Goal: Transaction & Acquisition: Purchase product/service

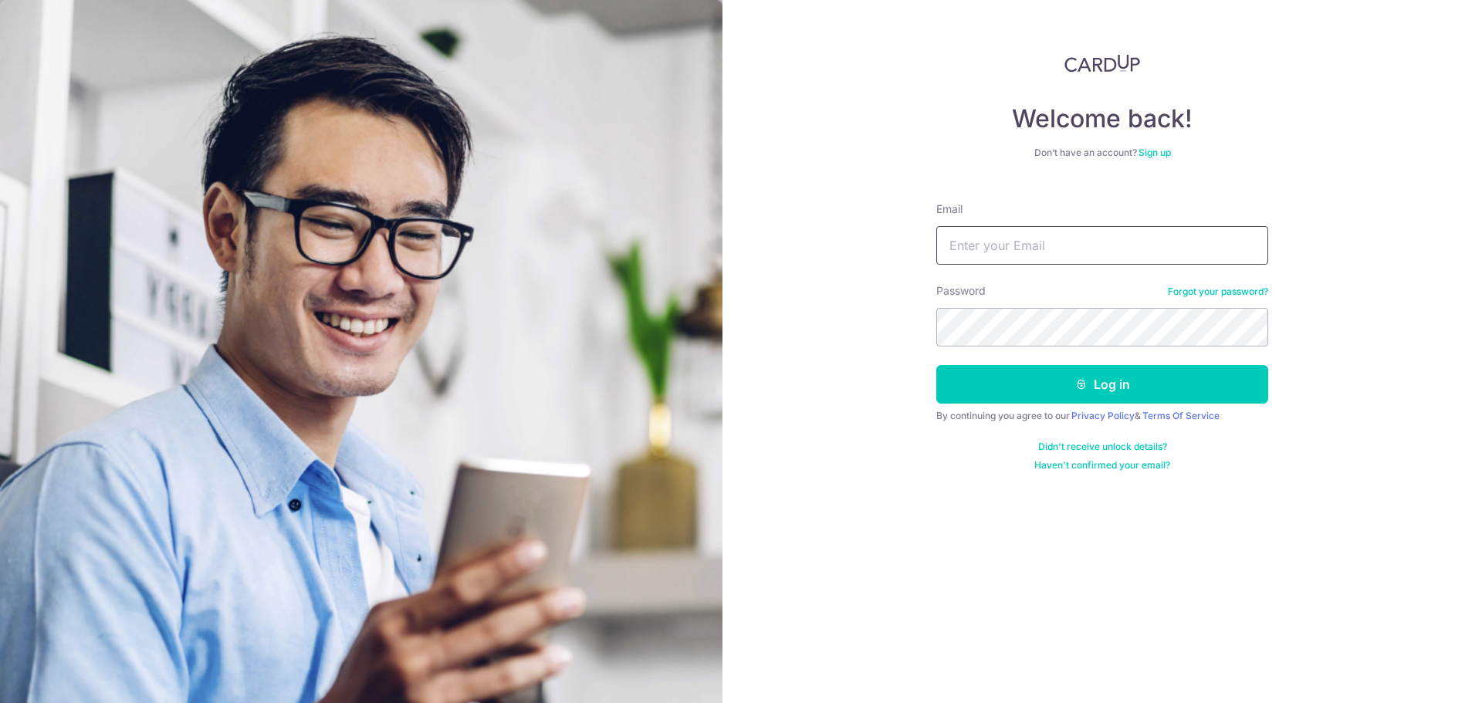
click at [1005, 263] on input "Email" at bounding box center [1102, 245] width 332 height 39
click at [1005, 244] on input "Email" at bounding box center [1102, 245] width 332 height 39
type input "[EMAIL_ADDRESS][DOMAIN_NAME]"
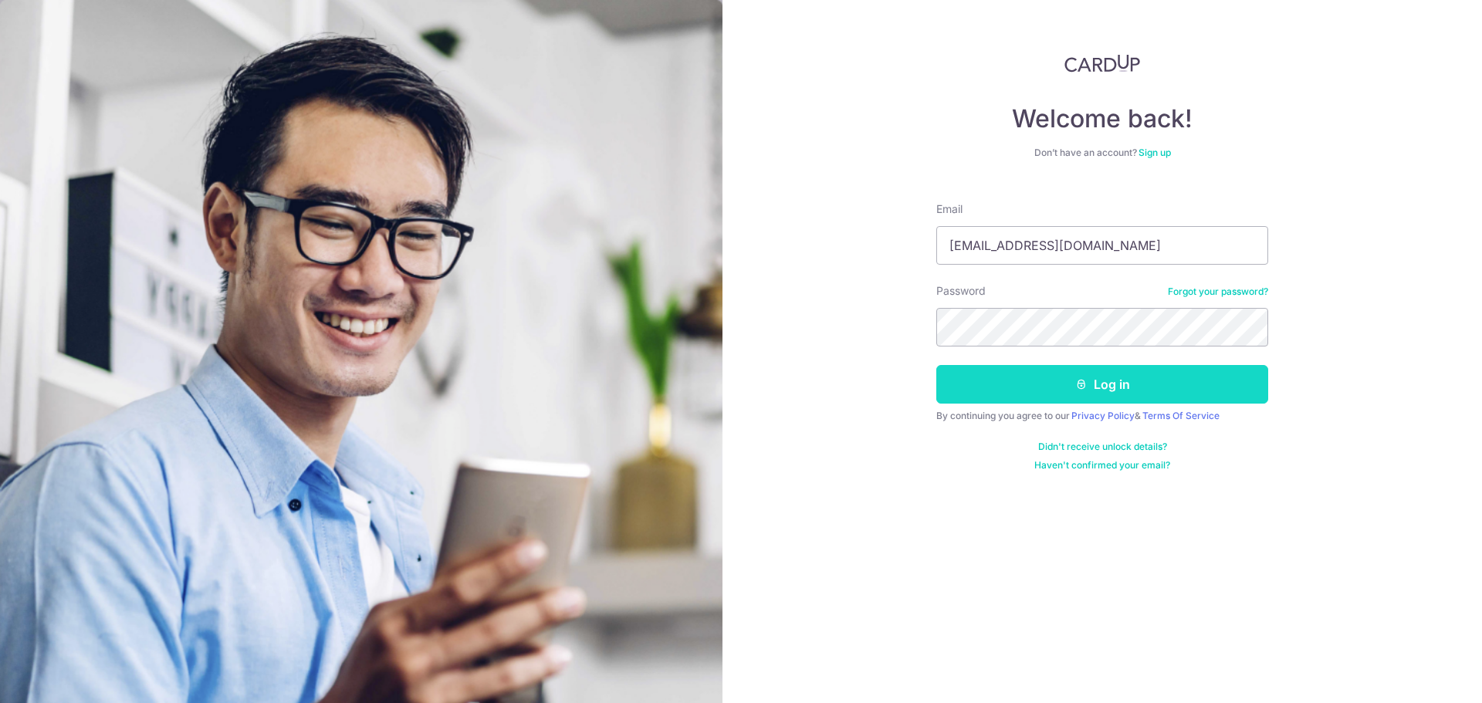
click at [1039, 394] on button "Log in" at bounding box center [1102, 384] width 332 height 39
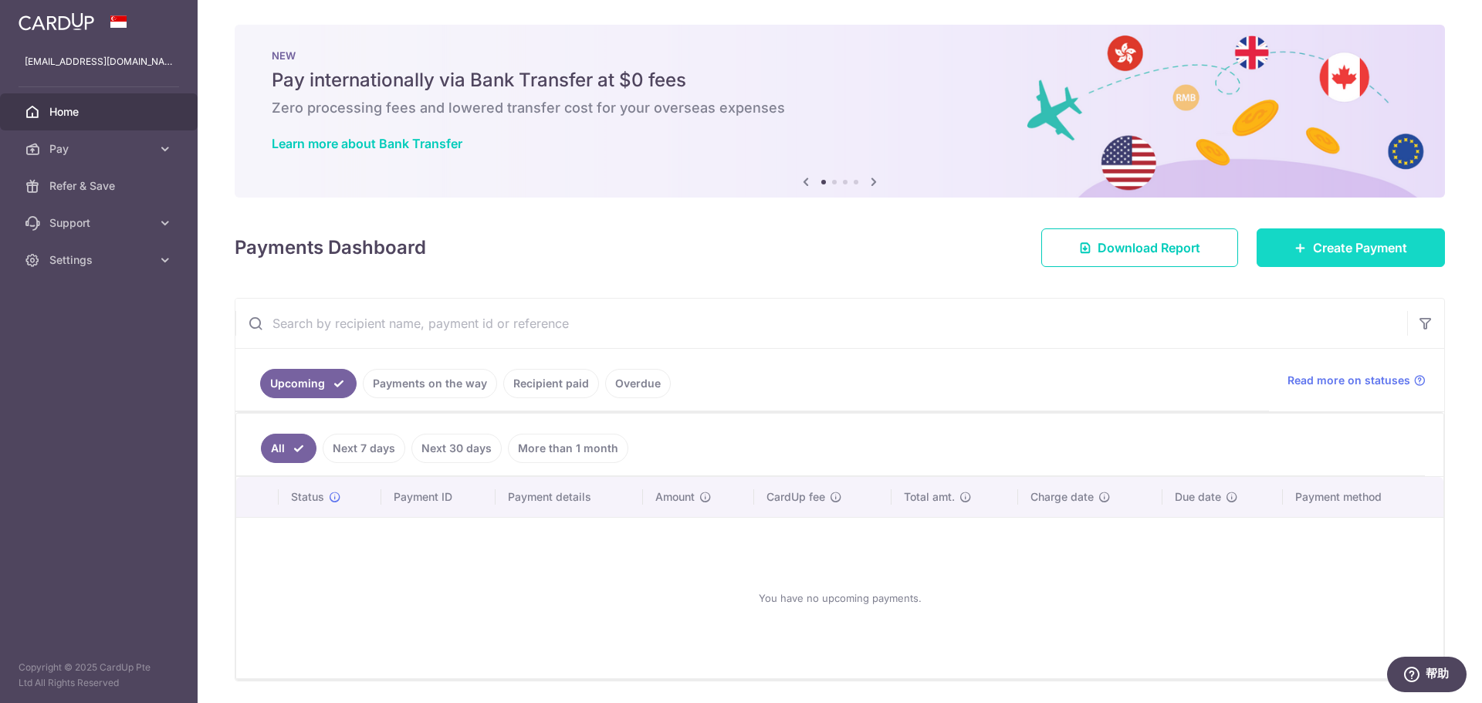
click at [1336, 239] on span "Create Payment" at bounding box center [1360, 248] width 94 height 19
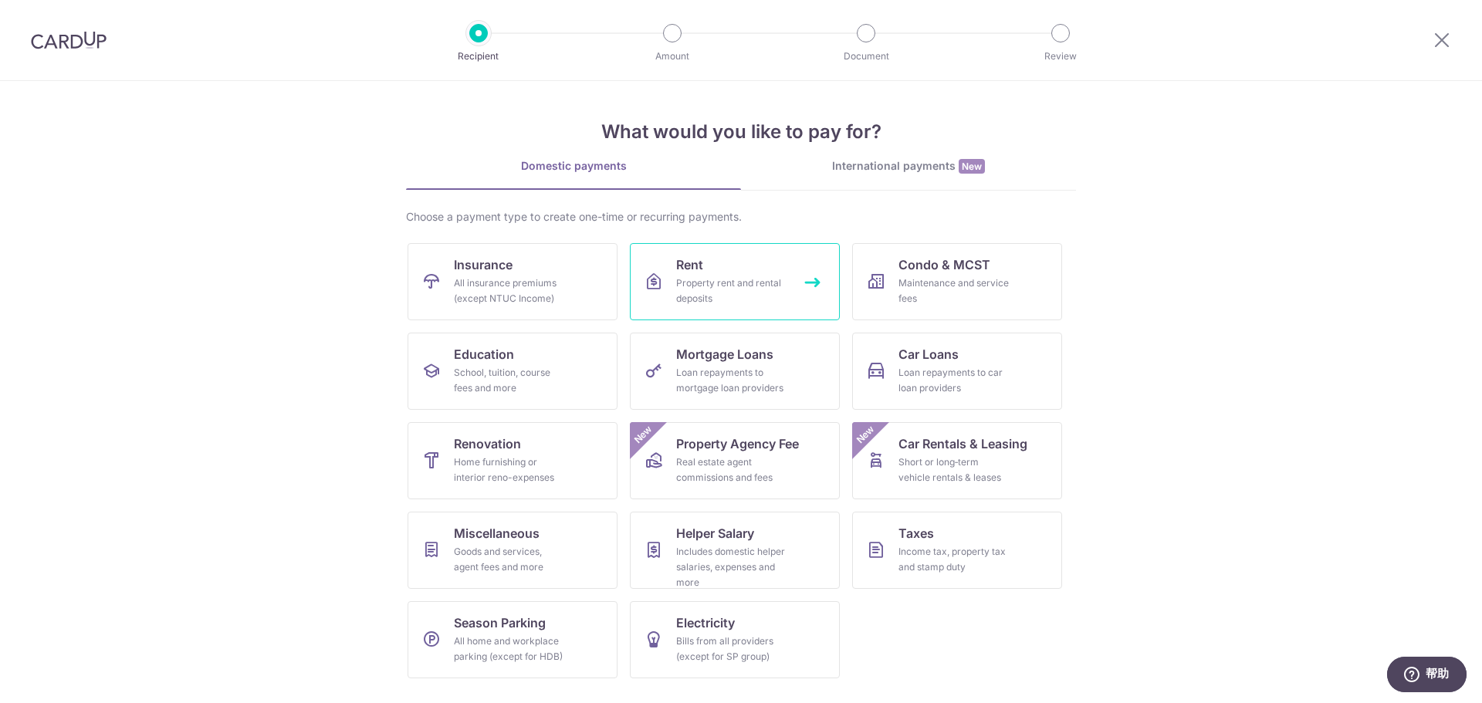
click at [739, 282] on div "Property rent and rental deposits" at bounding box center [731, 291] width 111 height 31
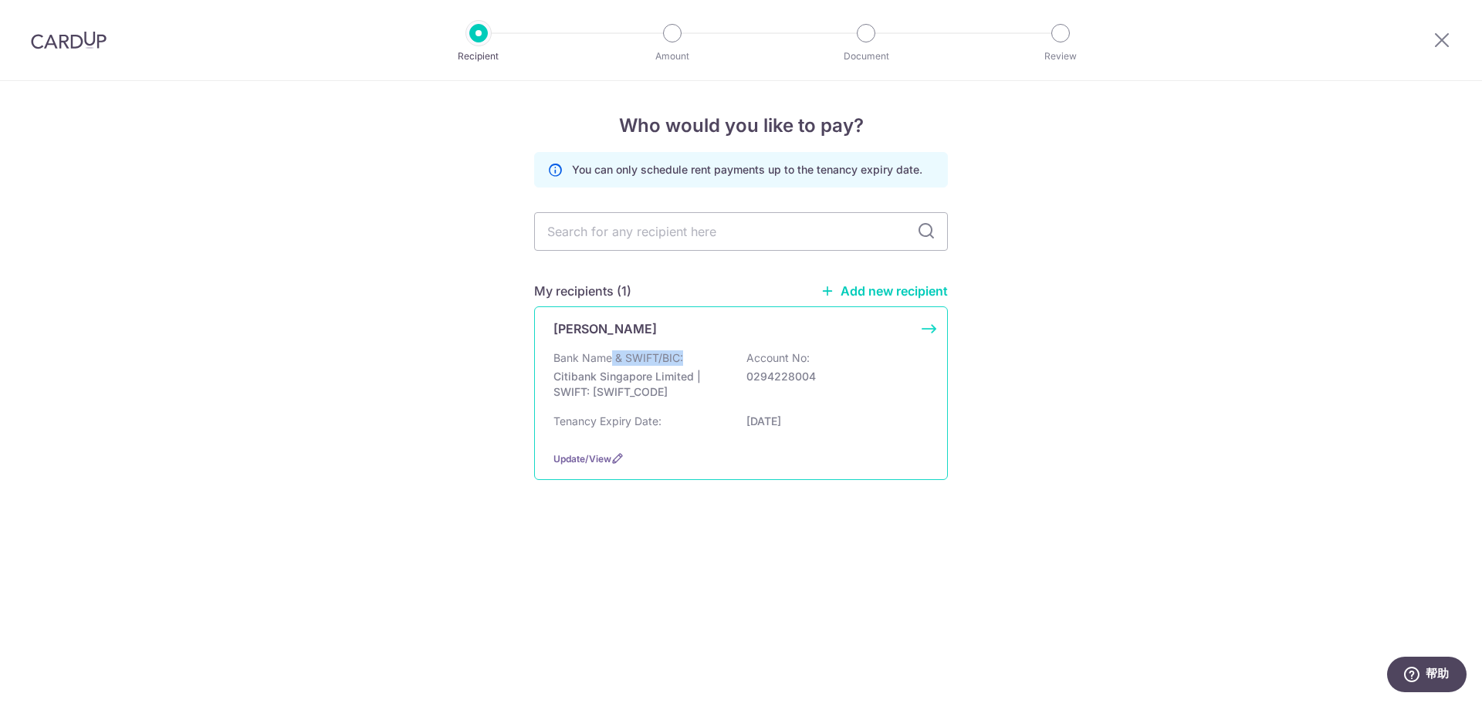
drag, startPoint x: 706, startPoint y: 358, endPoint x: 656, endPoint y: 358, distance: 49.4
click at [611, 358] on div "Bank Name & SWIFT/BIC: Citibank Singapore Limited | SWIFT: CITISGSLXXX Account …" at bounding box center [740, 378] width 375 height 57
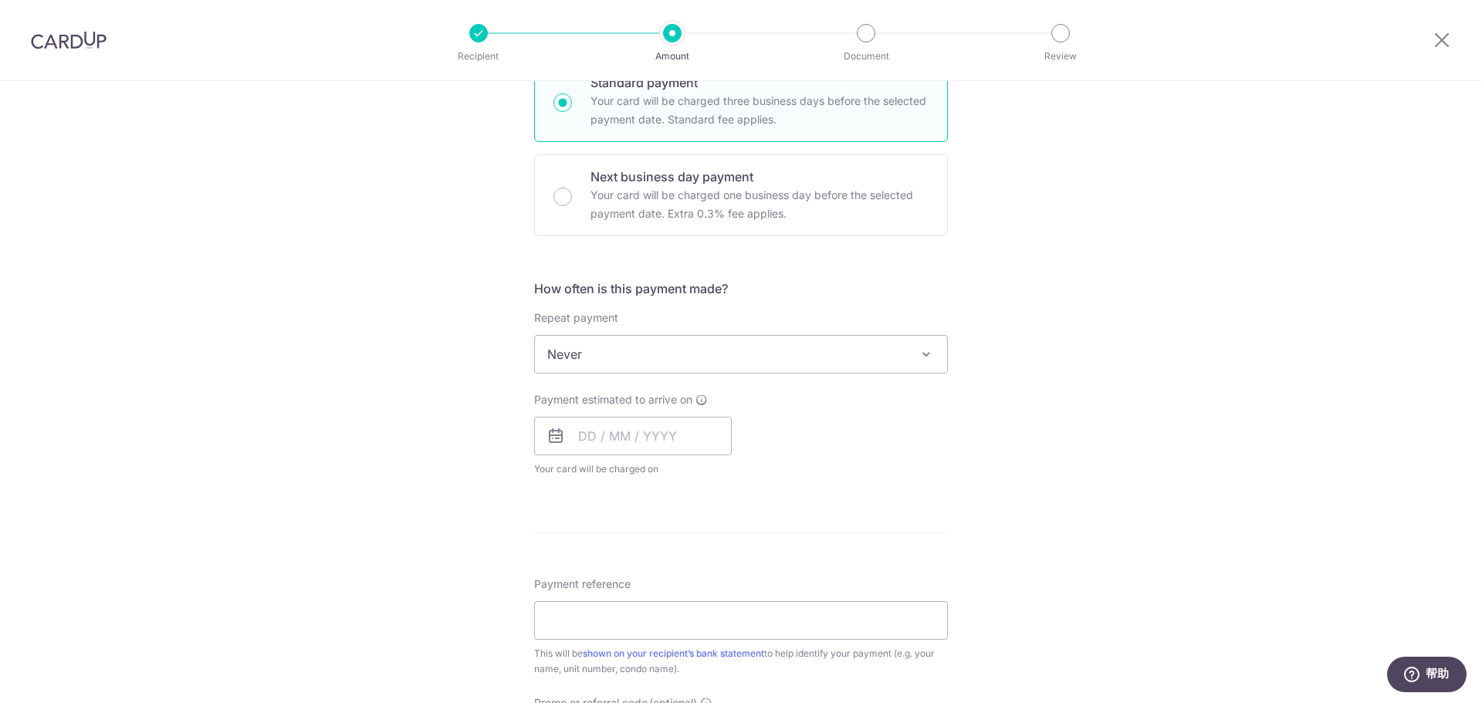
scroll to position [540, 0]
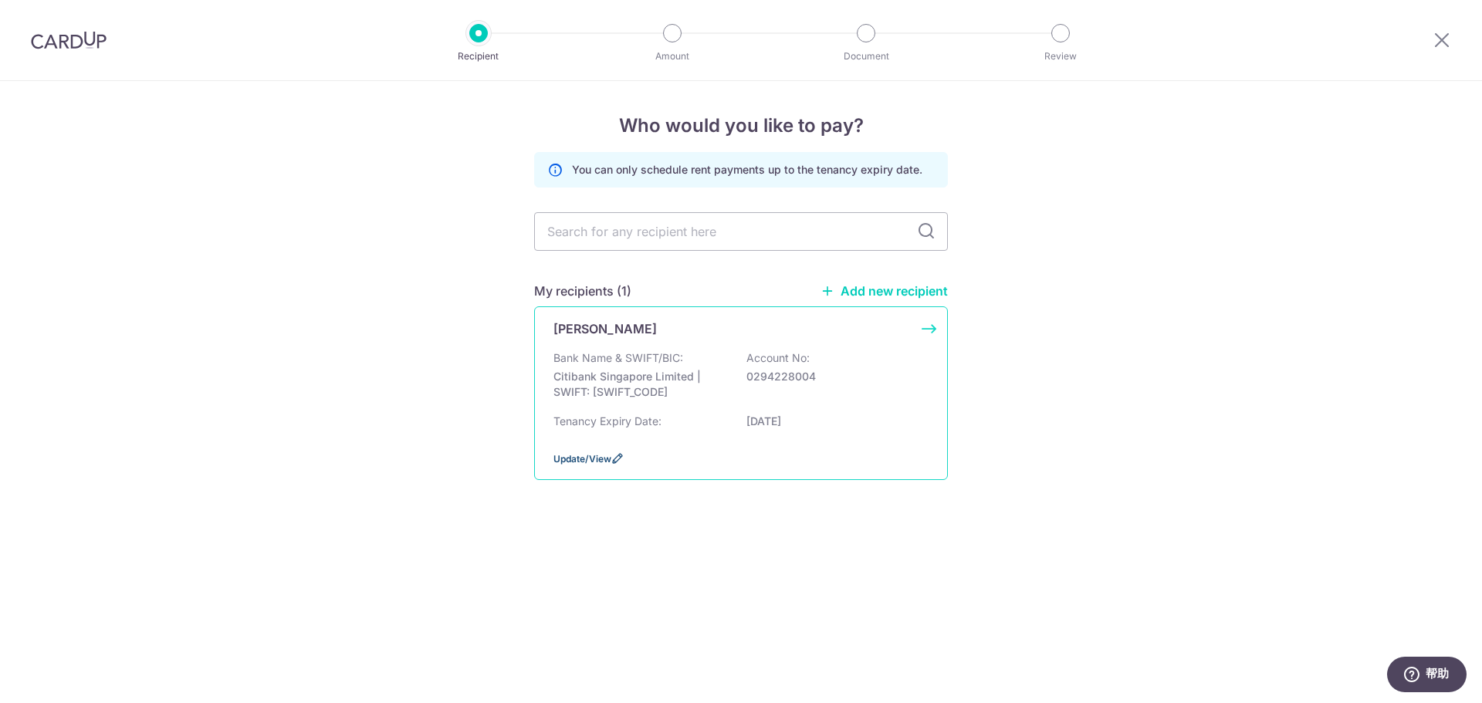
click at [603, 461] on span "Update/View" at bounding box center [582, 459] width 58 height 12
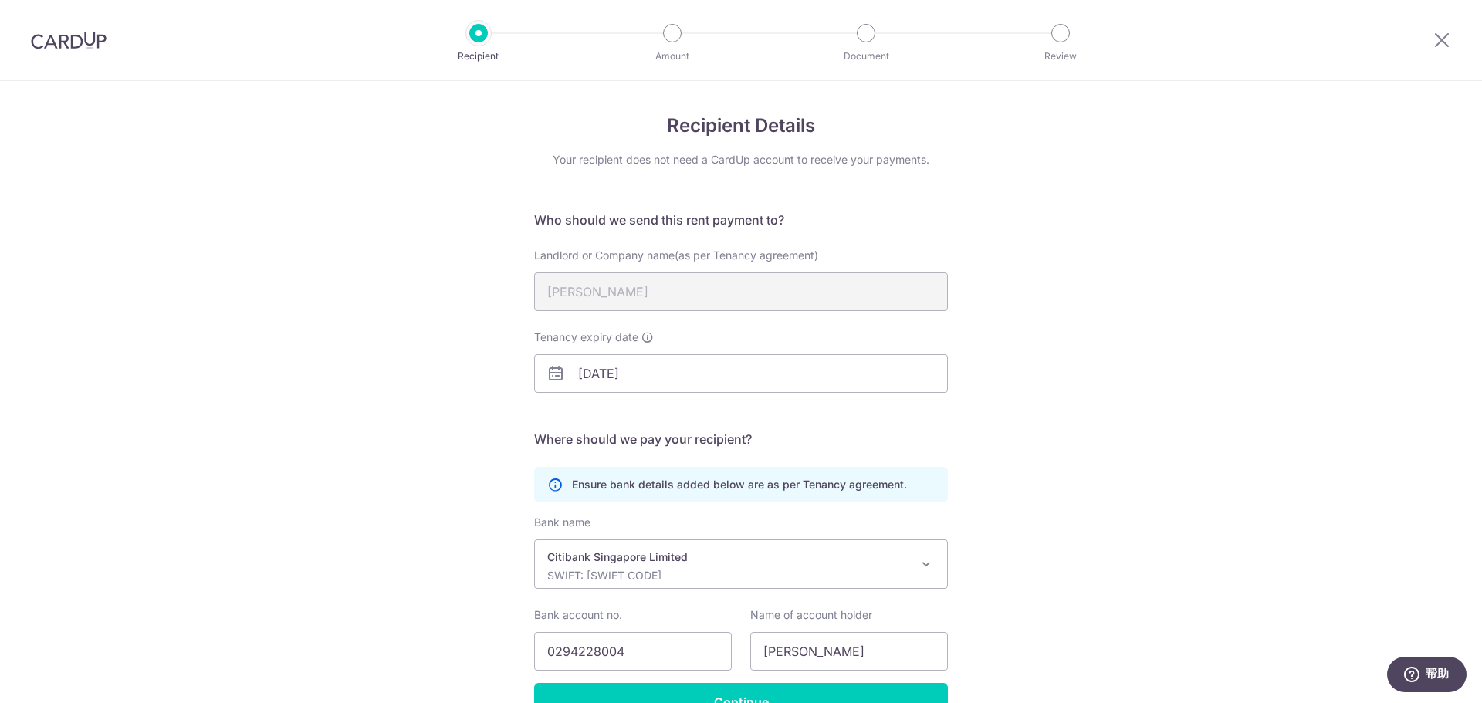
click at [526, 289] on div "Landlord or Company name(as per Tenancy agreement) [PERSON_NAME]" at bounding box center [741, 279] width 432 height 63
drag, startPoint x: 671, startPoint y: 377, endPoint x: 492, endPoint y: 381, distance: 179.1
click at [492, 381] on div "Recipient Details Your recipient does not need a CardUp account to receive your…" at bounding box center [741, 437] width 1482 height 713
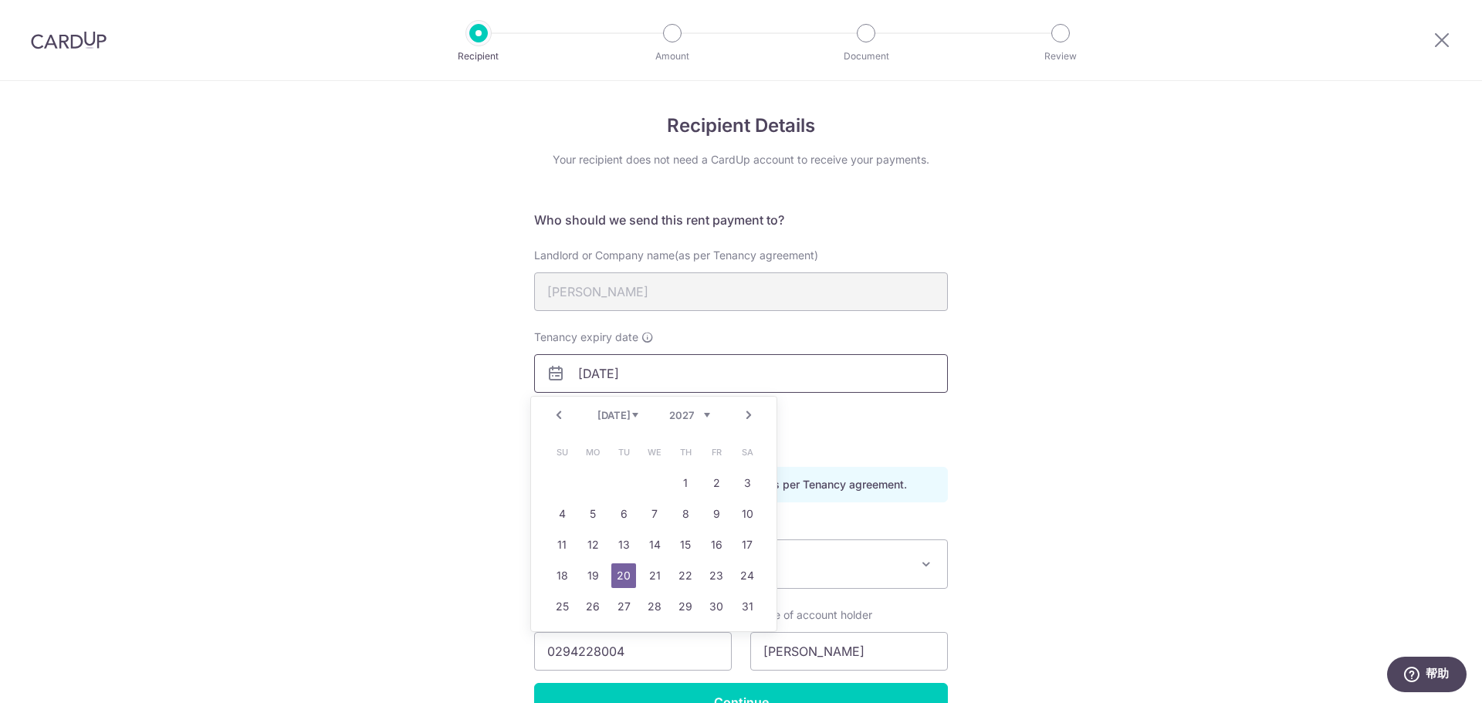
scroll to position [77, 0]
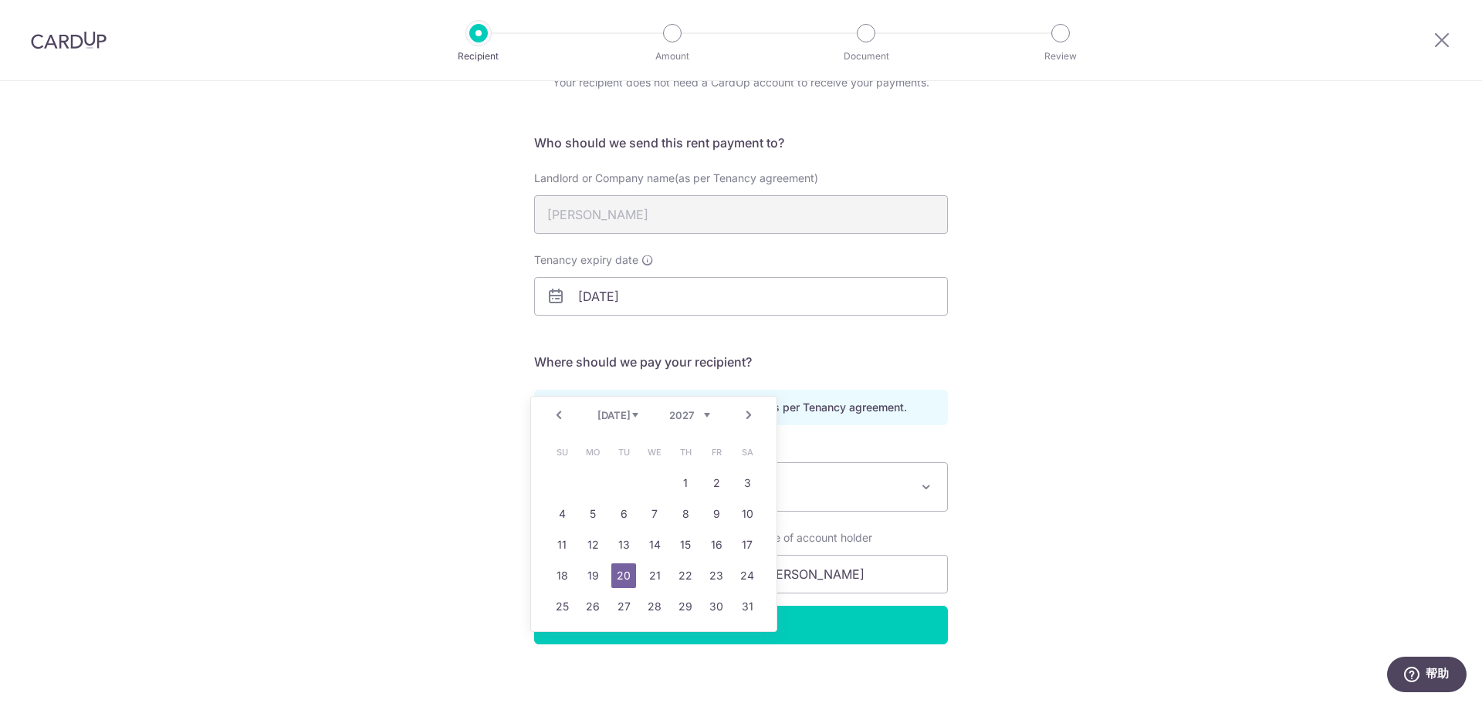
click at [1142, 489] on div "Recipient Details Your recipient does not need a CardUp account to receive your…" at bounding box center [741, 360] width 1482 height 713
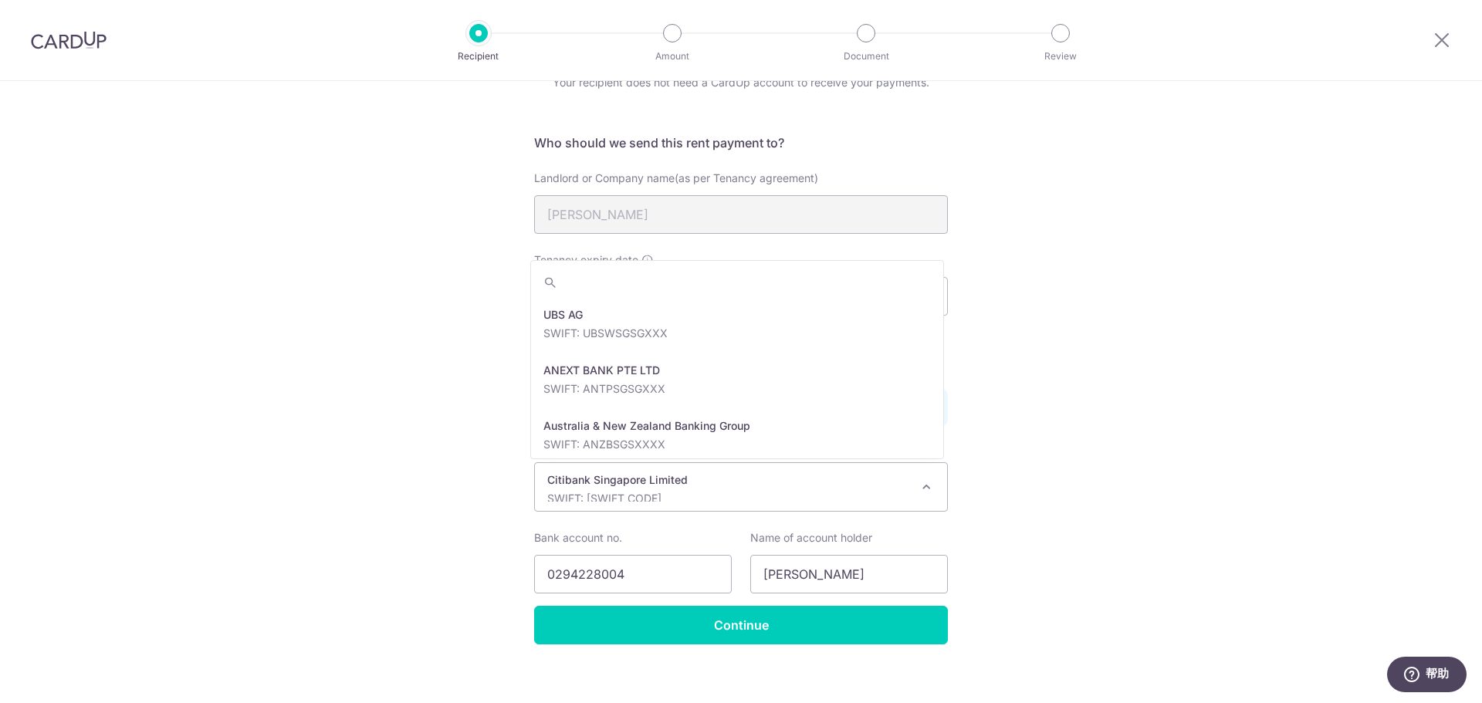
drag, startPoint x: 784, startPoint y: 490, endPoint x: 453, endPoint y: 489, distance: 331.1
click at [432, 492] on div "Recipient Details Your recipient does not need a CardUp account to receive your…" at bounding box center [741, 360] width 1482 height 713
click at [1114, 489] on div "Recipient Details Your recipient does not need a CardUp account to receive your…" at bounding box center [741, 360] width 1482 height 713
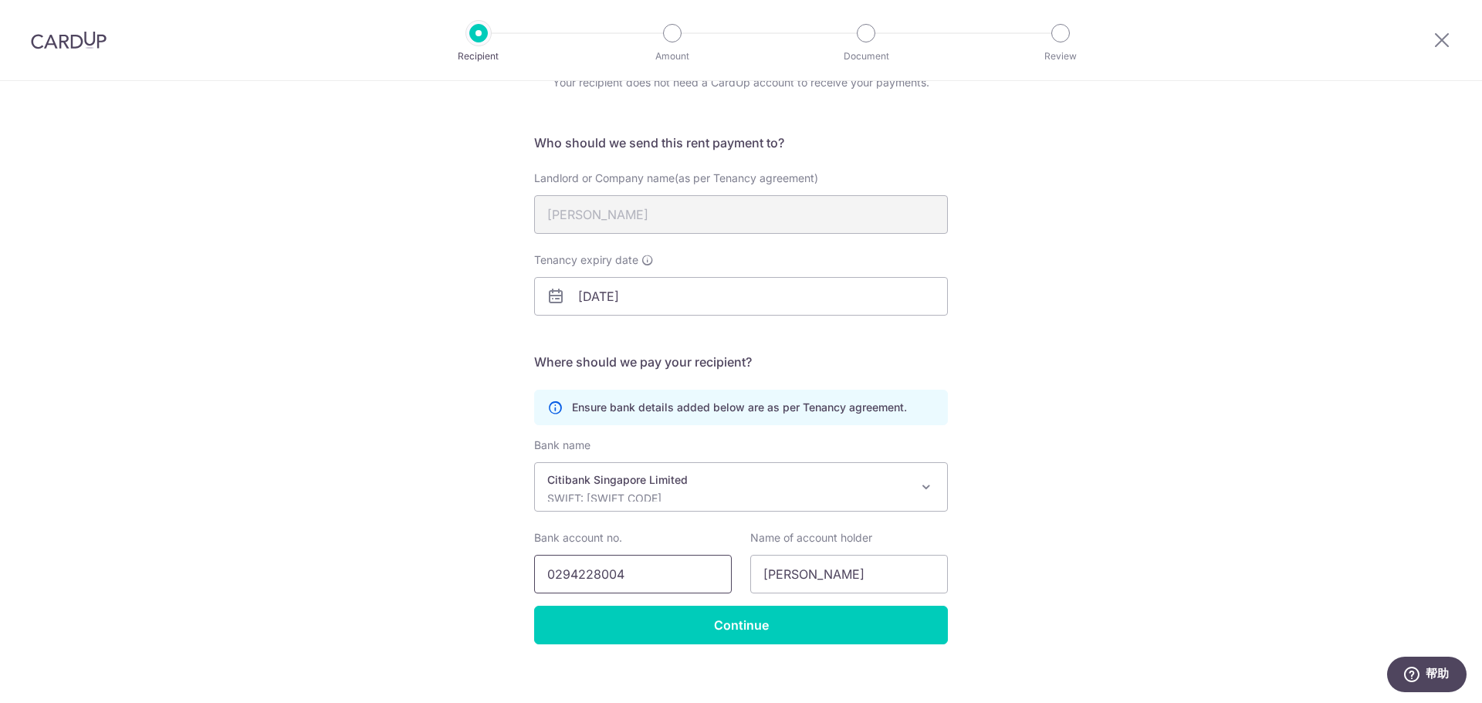
drag, startPoint x: 633, startPoint y: 574, endPoint x: 407, endPoint y: 574, distance: 226.2
click at [407, 574] on div "Recipient Details Your recipient does not need a CardUp account to receive your…" at bounding box center [741, 360] width 1482 height 713
drag, startPoint x: 910, startPoint y: 574, endPoint x: 669, endPoint y: 586, distance: 241.1
click at [669, 586] on div "Bank account no. 0294228004 Name of account holder Tan Ai Li Jacqueline" at bounding box center [741, 561] width 432 height 63
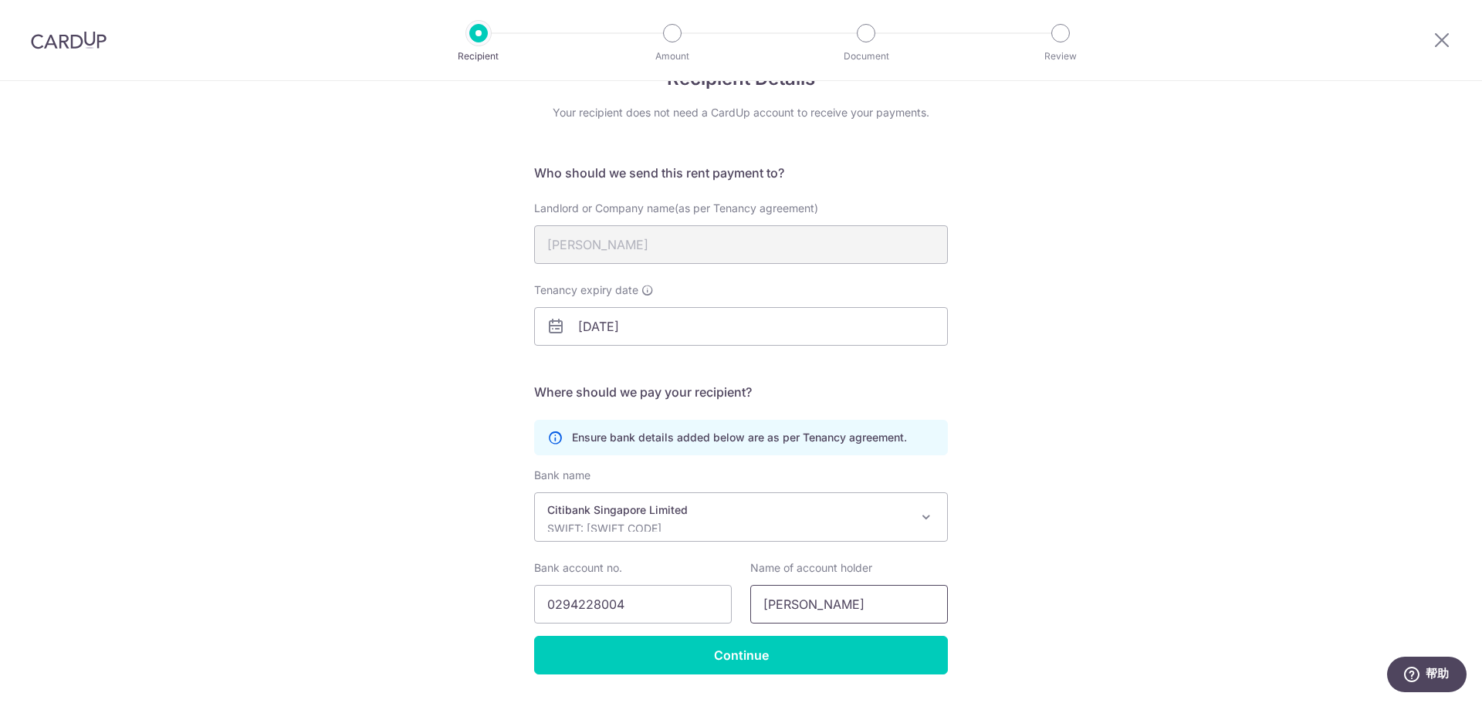
scroll to position [91, 0]
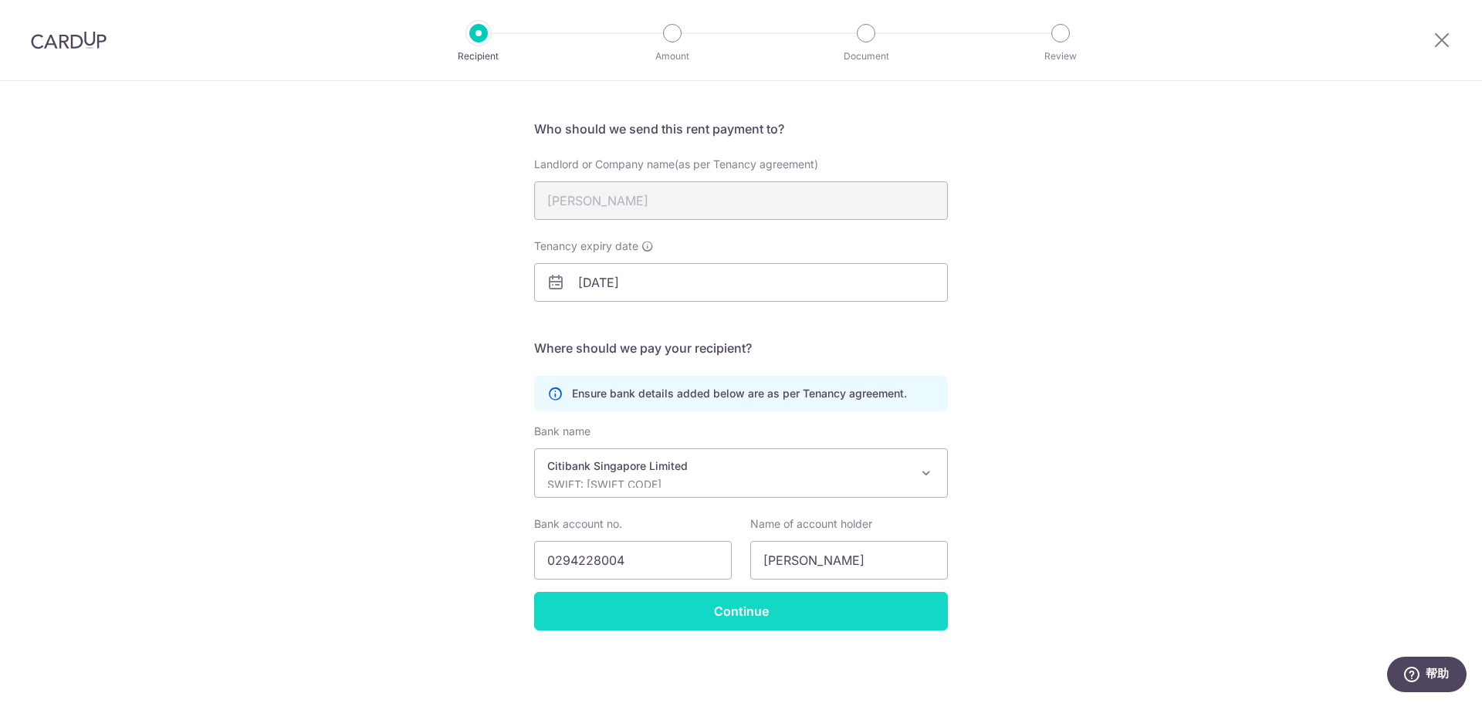
click at [686, 604] on input "Continue" at bounding box center [741, 611] width 414 height 39
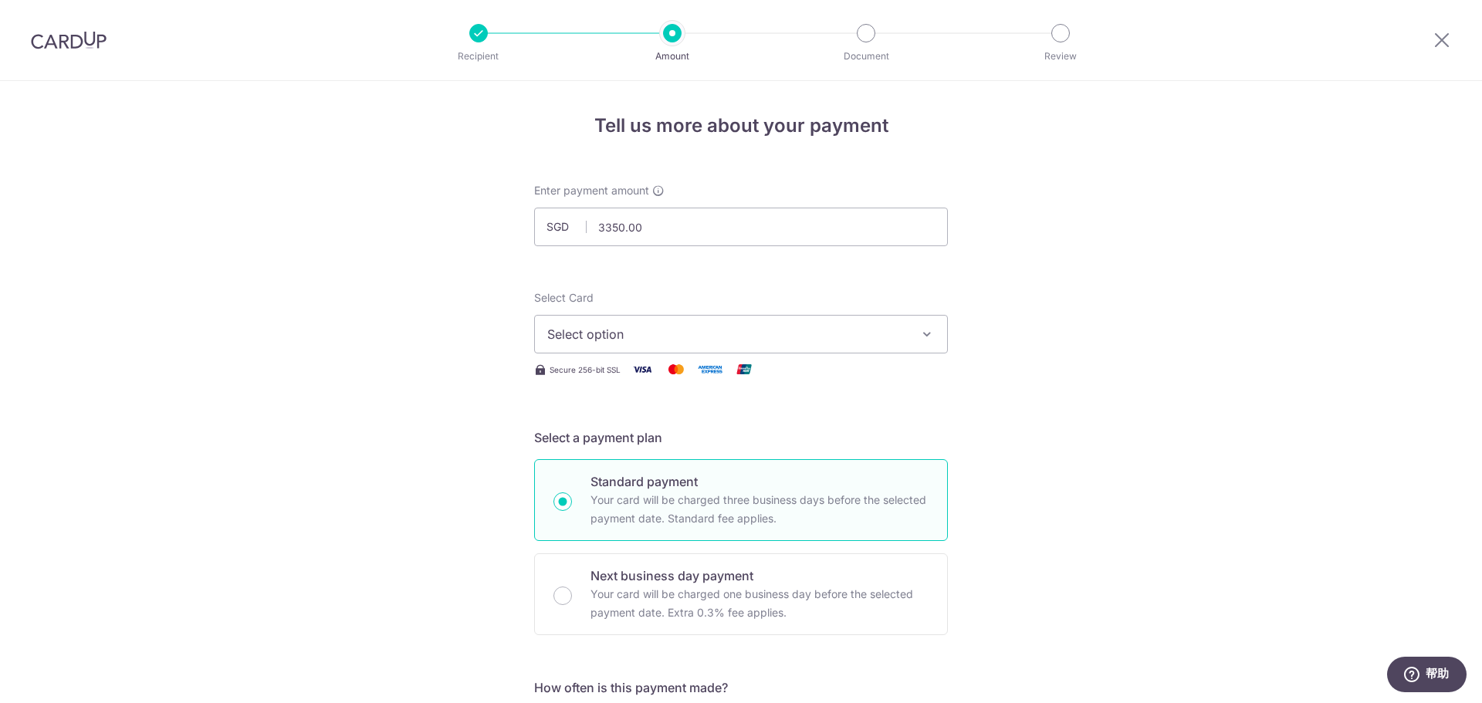
drag, startPoint x: 665, startPoint y: 227, endPoint x: 517, endPoint y: 222, distance: 148.3
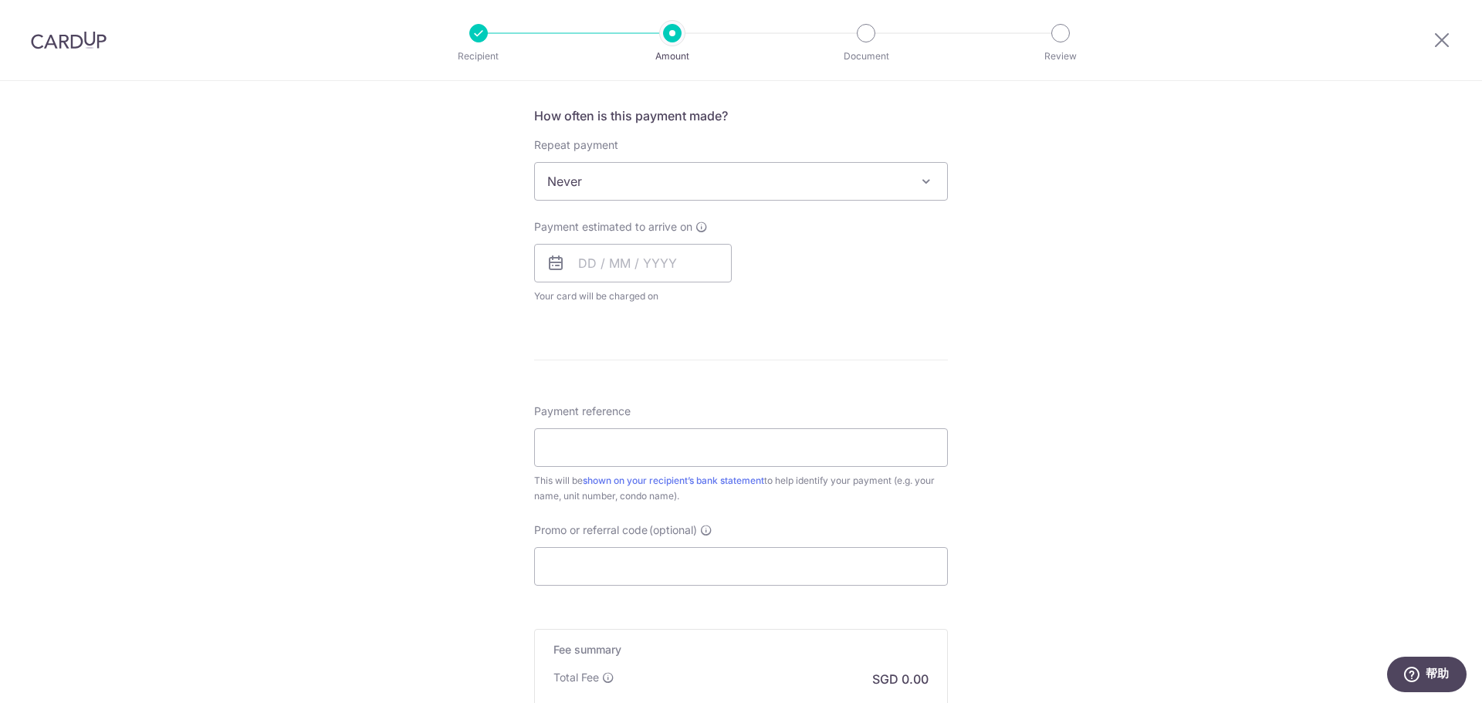
scroll to position [774, 0]
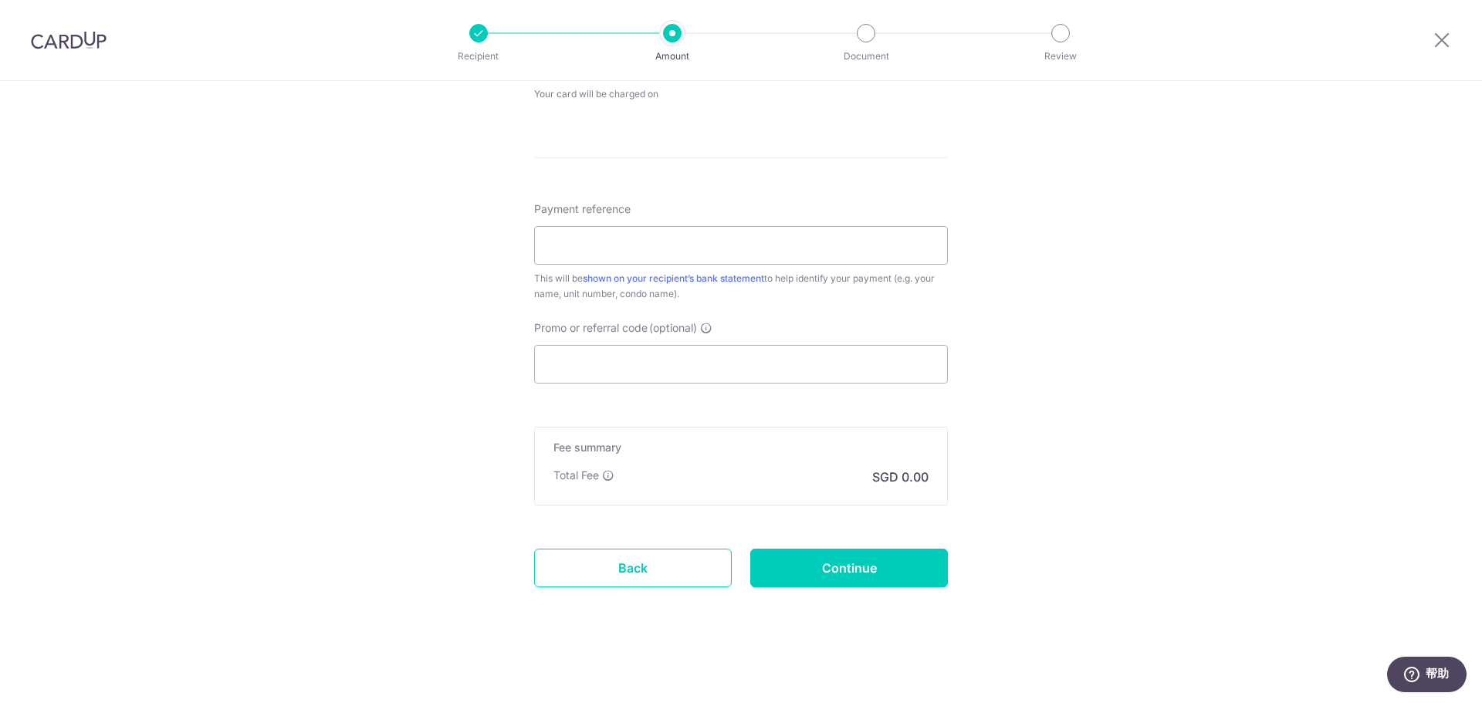
type input "3,350.00"
